Goal: Information Seeking & Learning: Learn about a topic

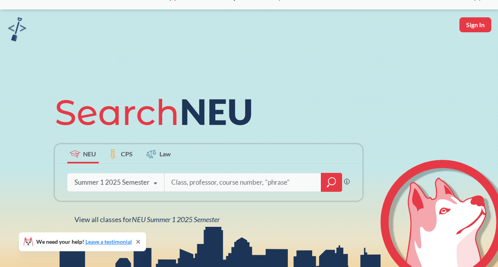
scroll to position [39, 0]
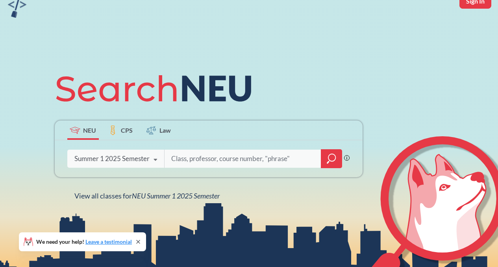
click at [141, 162] on div "Summer 1 2025 Semester" at bounding box center [111, 158] width 75 height 9
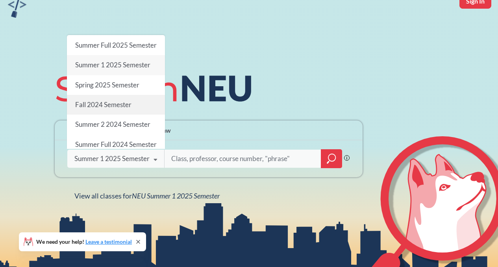
click at [115, 109] on span "Fall 2024 Semester" at bounding box center [103, 104] width 56 height 8
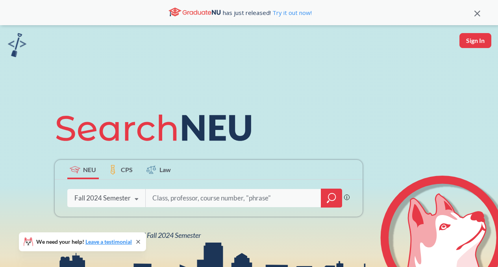
click at [215, 197] on input "search" at bounding box center [233, 198] width 164 height 17
type input "fundamentals"
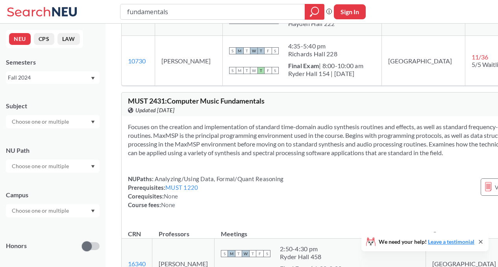
scroll to position [708, 0]
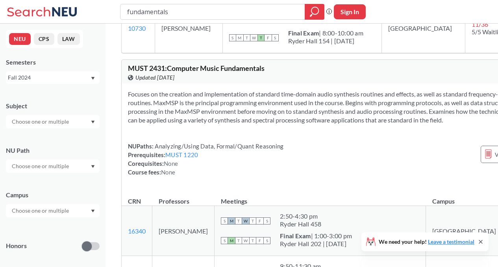
click at [235, 3] on div "fundamentals Phrase search guarantees the exact search appears in the results. …" at bounding box center [249, 12] width 498 height 24
click at [234, 7] on input "fundamentals" at bounding box center [212, 11] width 173 height 13
type input "fundamentals of computer"
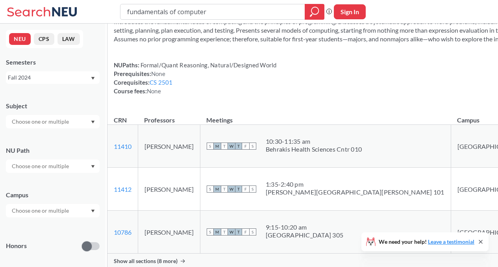
scroll to position [865, 0]
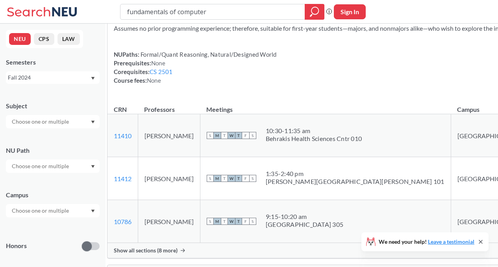
click at [257, 4] on div "fundamentals of computer Phrase search guarantees the exact search appears in t…" at bounding box center [249, 12] width 498 height 24
click at [258, 6] on input "fundamentals of computer" at bounding box center [212, 11] width 173 height 13
drag, startPoint x: 221, startPoint y: 17, endPoint x: 216, endPoint y: 10, distance: 9.0
click at [216, 11] on input "fundamentals of computer" at bounding box center [212, 11] width 173 height 13
drag, startPoint x: 216, startPoint y: 10, endPoint x: 113, endPoint y: 9, distance: 102.3
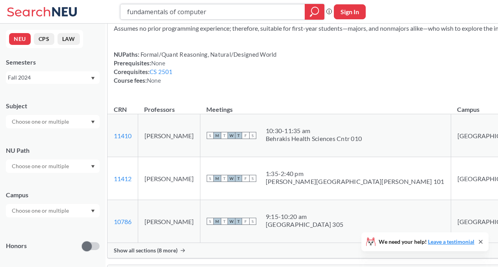
click at [113, 9] on div "fundamentals of computer Phrase search guarantees the exact search appears in t…" at bounding box center [249, 12] width 498 height 24
type input "ds3000"
